Goal: Transaction & Acquisition: Subscribe to service/newsletter

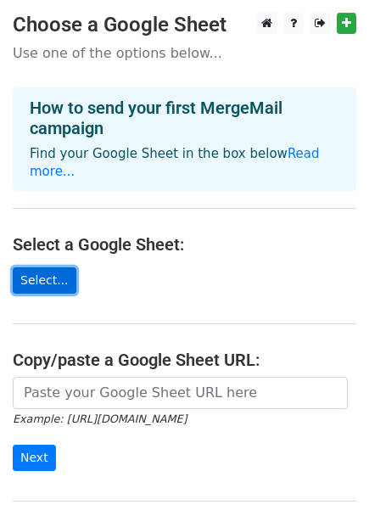
click at [42, 267] on link "Select..." at bounding box center [45, 280] width 64 height 26
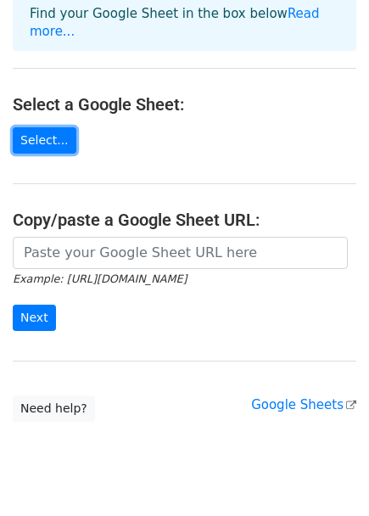
scroll to position [164, 0]
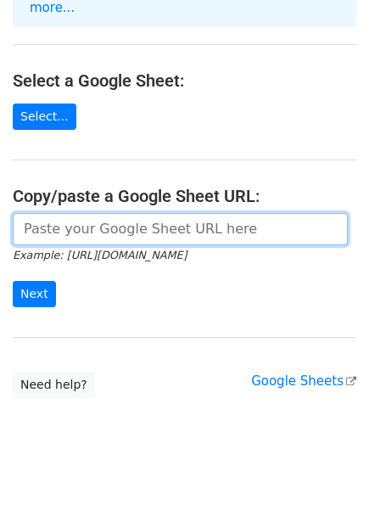
click at [195, 213] on input "url" at bounding box center [180, 229] width 335 height 32
paste input "https://docs.google.com/spreadsheets/d/11zlro7qR9hvg2PH9Bdo_p8LaxtRe-uIb/edit?g…"
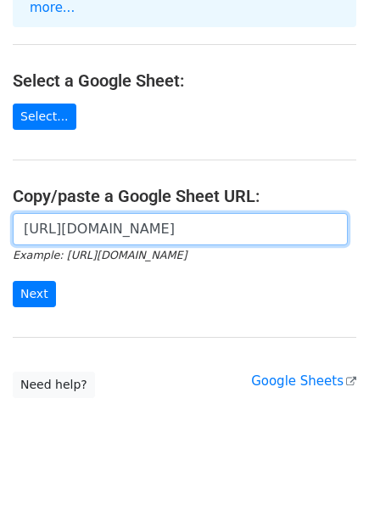
scroll to position [0, 411]
type input "https://docs.google.com/spreadsheets/d/11zlro7qR9hvg2PH9Bdo_p8LaxtRe-uIb/edit?g…"
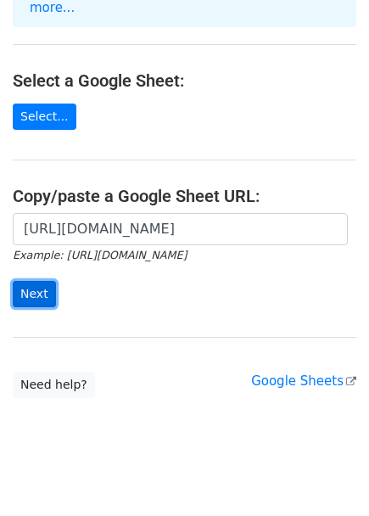
scroll to position [0, 0]
click at [33, 281] on input "Next" at bounding box center [34, 294] width 43 height 26
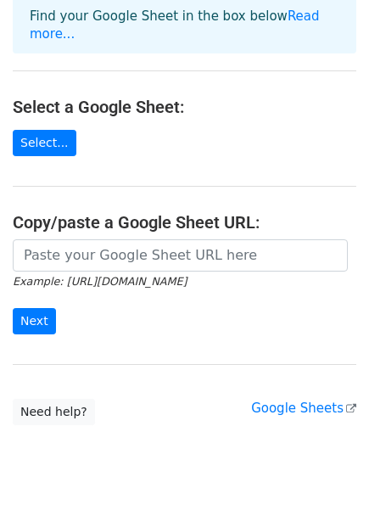
scroll to position [275, 0]
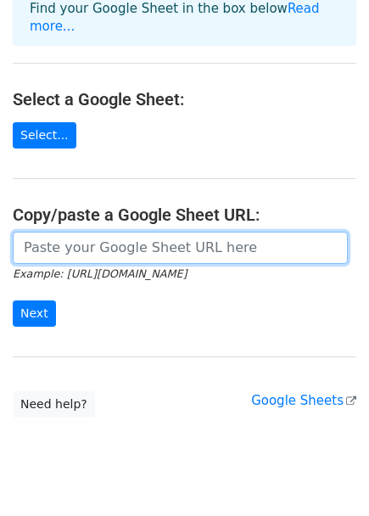
click at [100, 232] on input "url" at bounding box center [180, 248] width 335 height 32
paste input "https://docs.google.com/spreadsheets/d/1oWIPqnih6qF8xp-QDojmh5dGBzubXa8Td0CqJmk…"
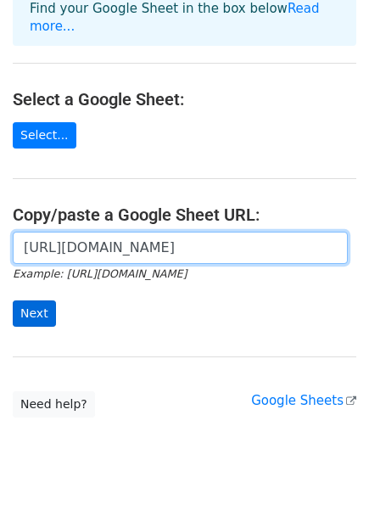
type input "https://docs.google.com/spreadsheets/d/1oWIPqnih6qF8xp-QDojmh5dGBzubXa8Td0CqJmk…"
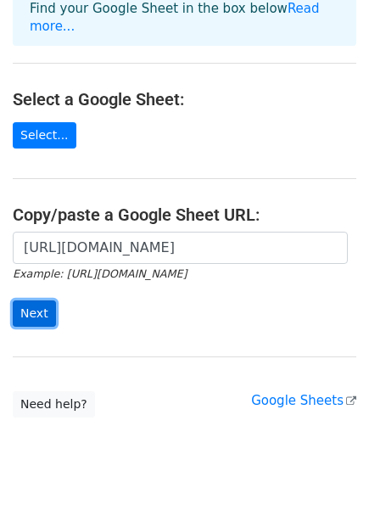
scroll to position [0, 0]
click at [31, 300] on input "Next" at bounding box center [34, 313] width 43 height 26
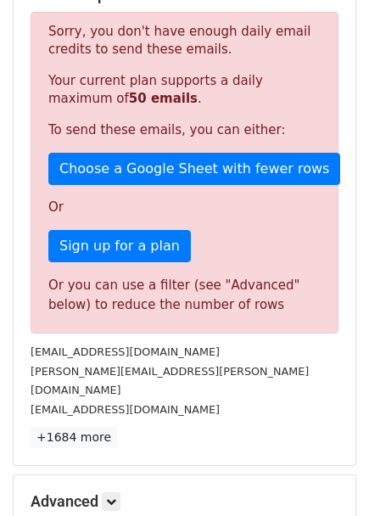
scroll to position [355, 0]
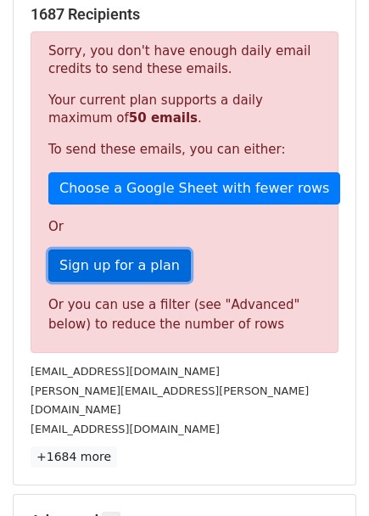
click at [134, 250] on link "Sign up for a plan" at bounding box center [119, 266] width 143 height 32
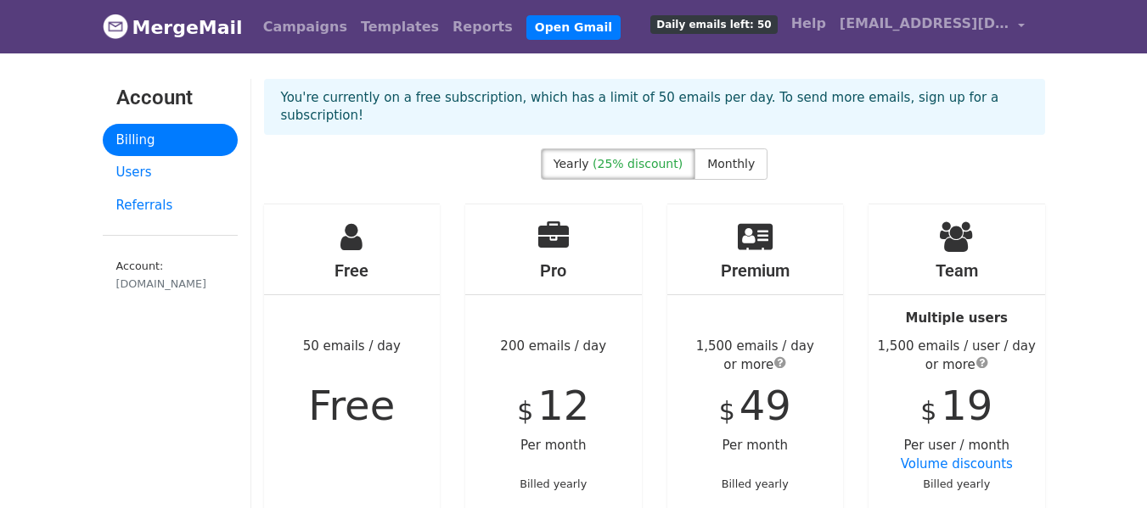
scroll to position [85, 0]
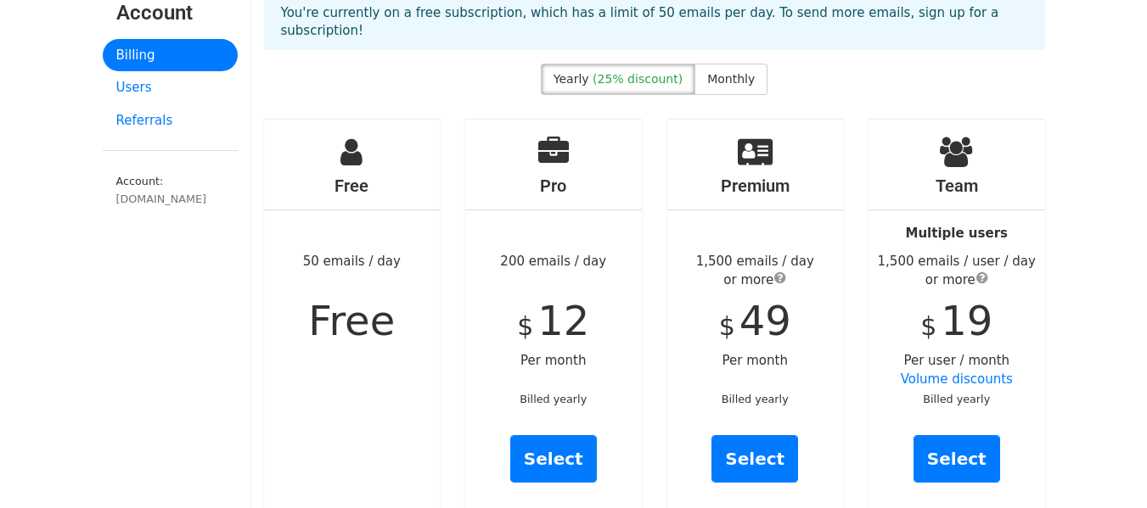
drag, startPoint x: 768, startPoint y: 266, endPoint x: 698, endPoint y: 231, distance: 78.9
click at [698, 231] on div "Premium 1,500 emails / day or more $ 49 Per month Billed yearly Select" at bounding box center [755, 317] width 177 height 394
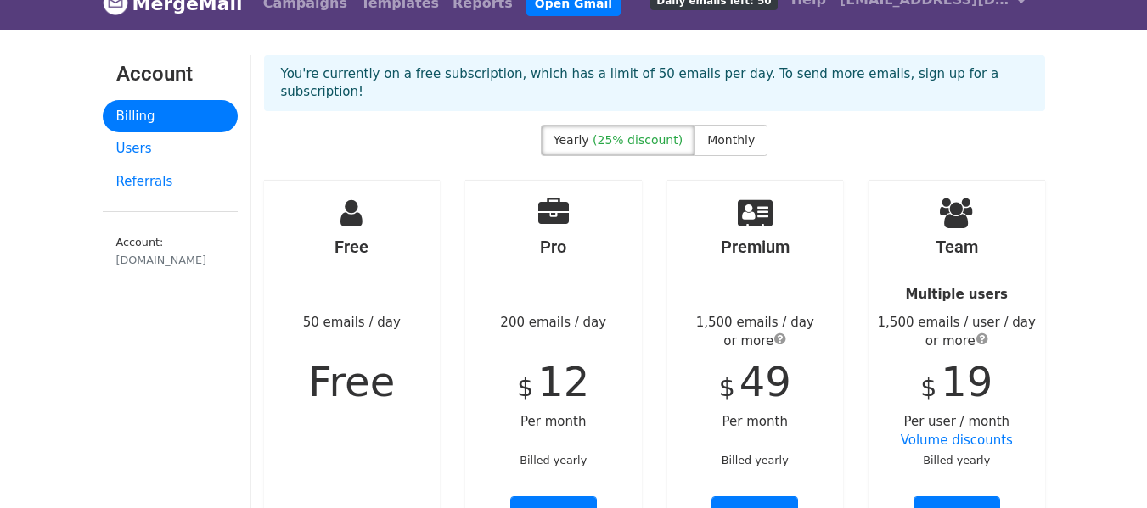
scroll to position [0, 0]
